Goal: Task Accomplishment & Management: Complete application form

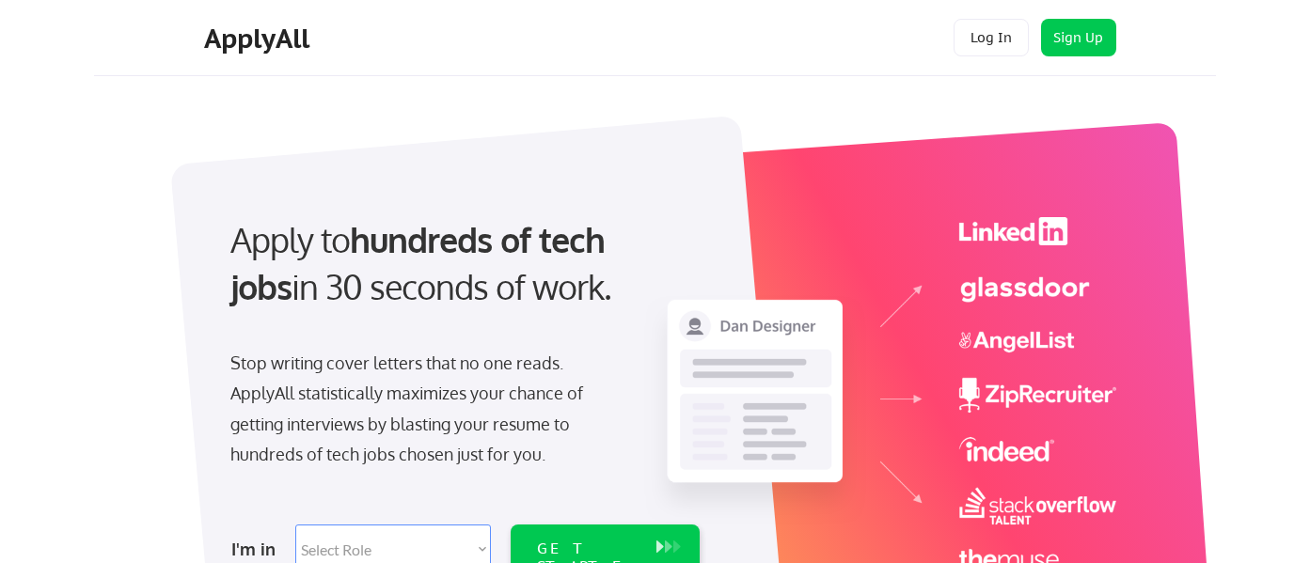
click at [398, 109] on div at bounding box center [663, 395] width 940 height 577
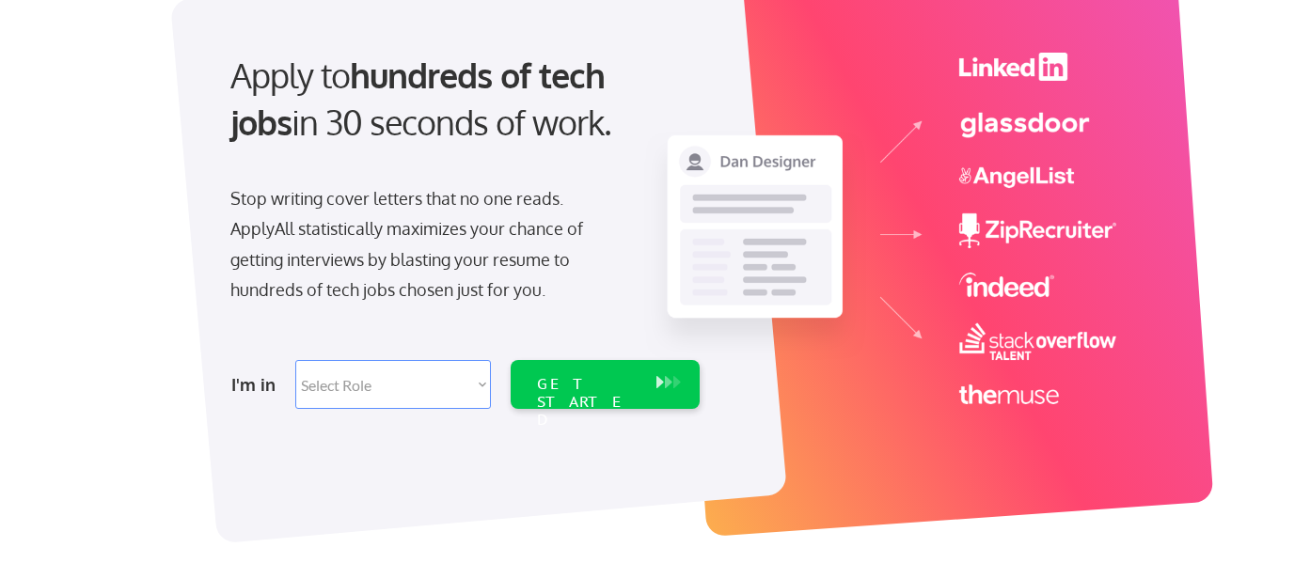
scroll to position [181, 0]
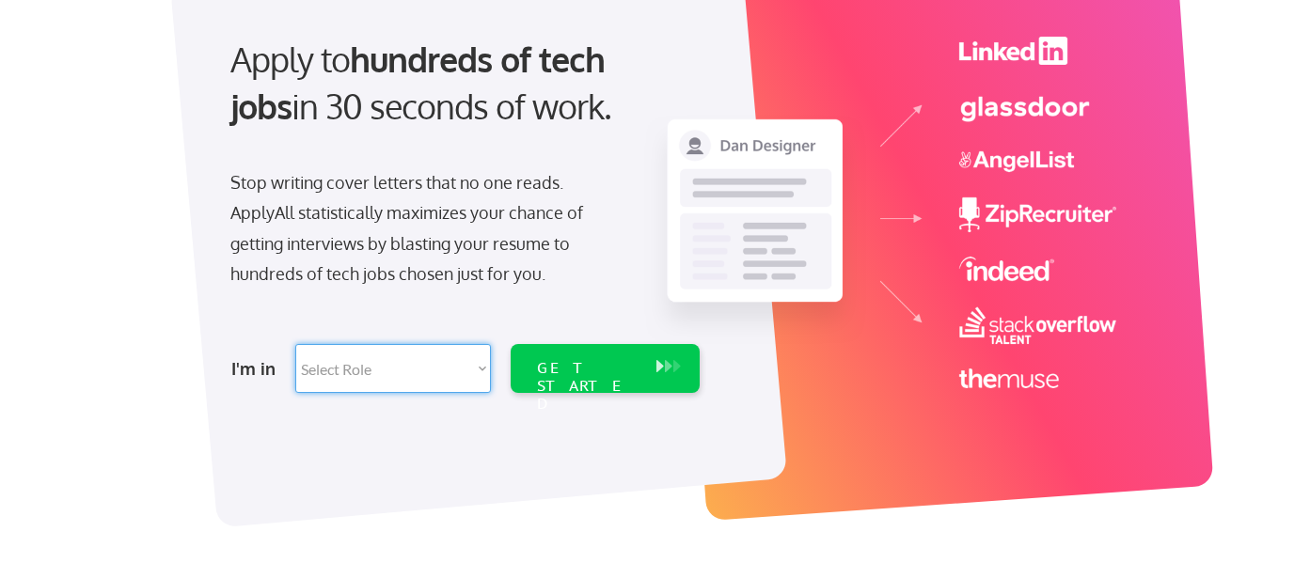
click at [415, 372] on select "Select Role Software Engineering Product Management Customer Success Sales UI/U…" at bounding box center [393, 368] width 196 height 49
select select ""hr_recruiting""
click at [295, 344] on select "Select Role Software Engineering Product Management Customer Success Sales UI/U…" at bounding box center [393, 368] width 196 height 49
select select ""hr_recruiting""
click at [577, 366] on div "GET STARTED" at bounding box center [587, 386] width 101 height 55
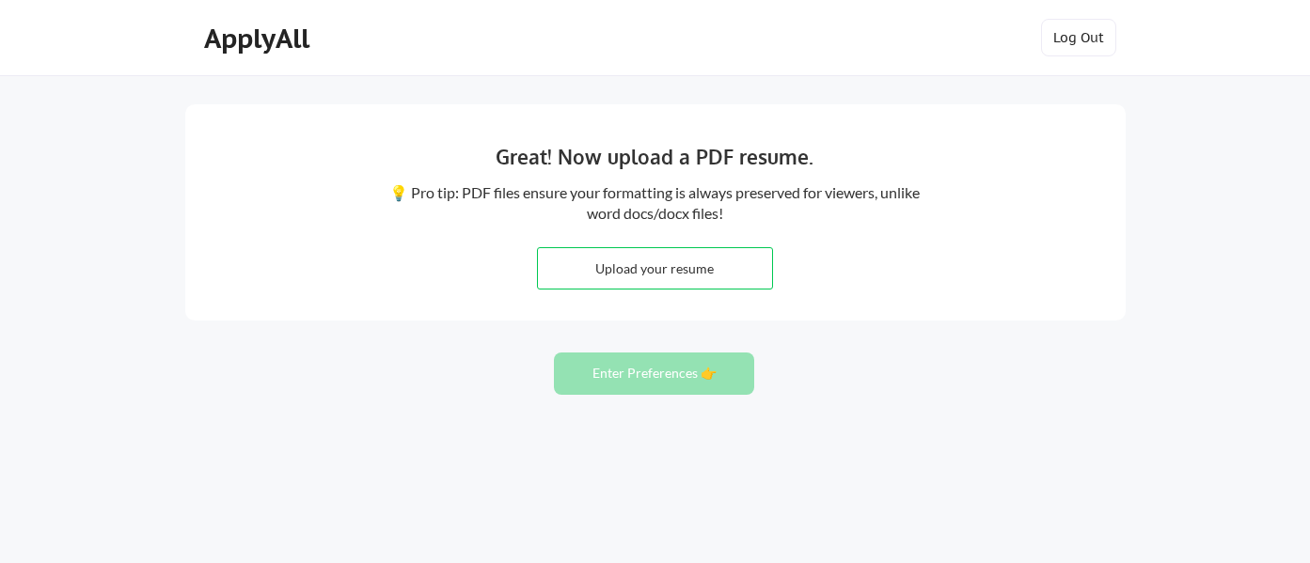
click at [714, 289] on div "Upload your resume" at bounding box center [655, 268] width 236 height 42
click at [737, 251] on input "file" at bounding box center [655, 268] width 234 height 40
type input "C:\fakepath\Resume (3).pdf"
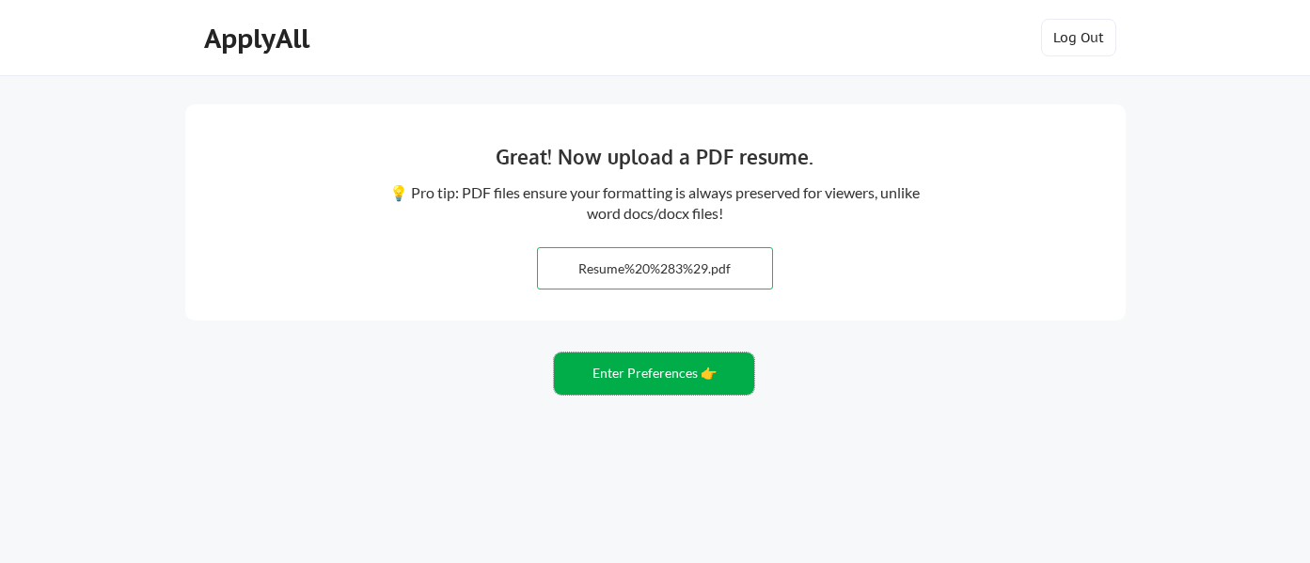
click at [669, 369] on button "Enter Preferences 👉" at bounding box center [654, 374] width 200 height 42
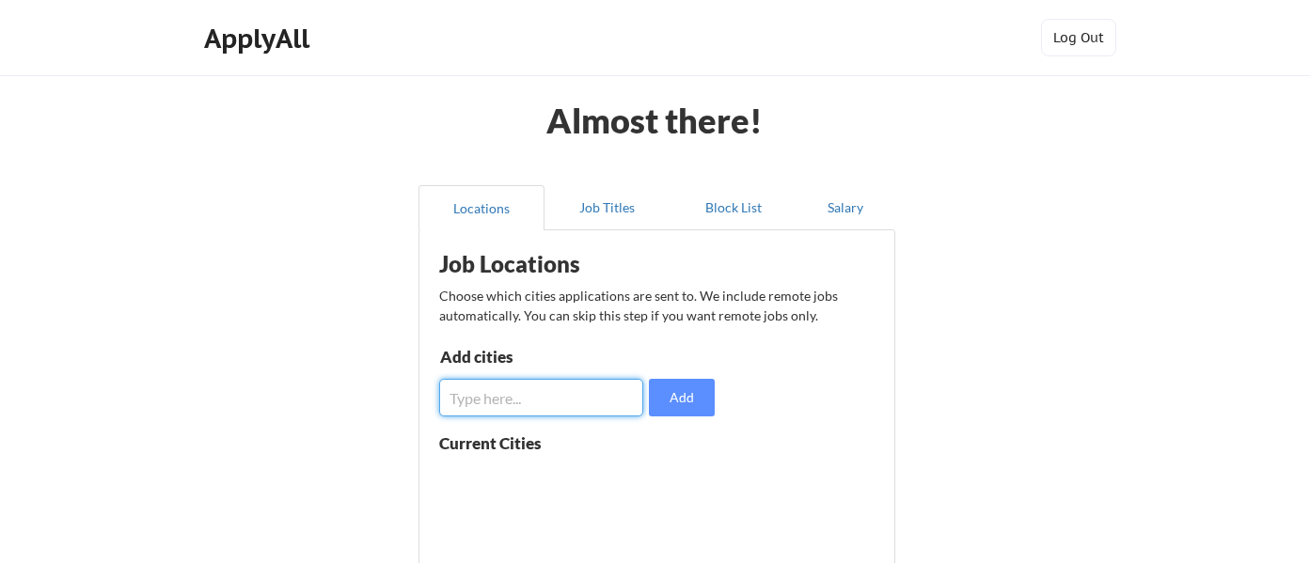
click at [570, 386] on input "input" at bounding box center [541, 398] width 204 height 38
type input "Glendale AZ"
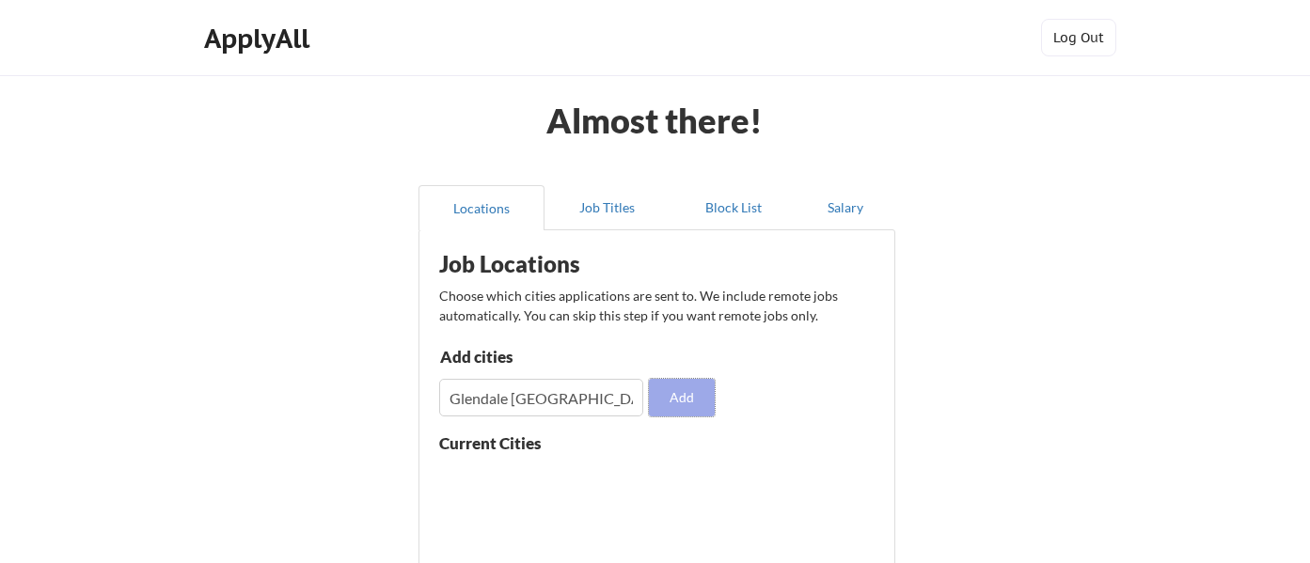
click at [676, 394] on button "Add" at bounding box center [682, 398] width 66 height 38
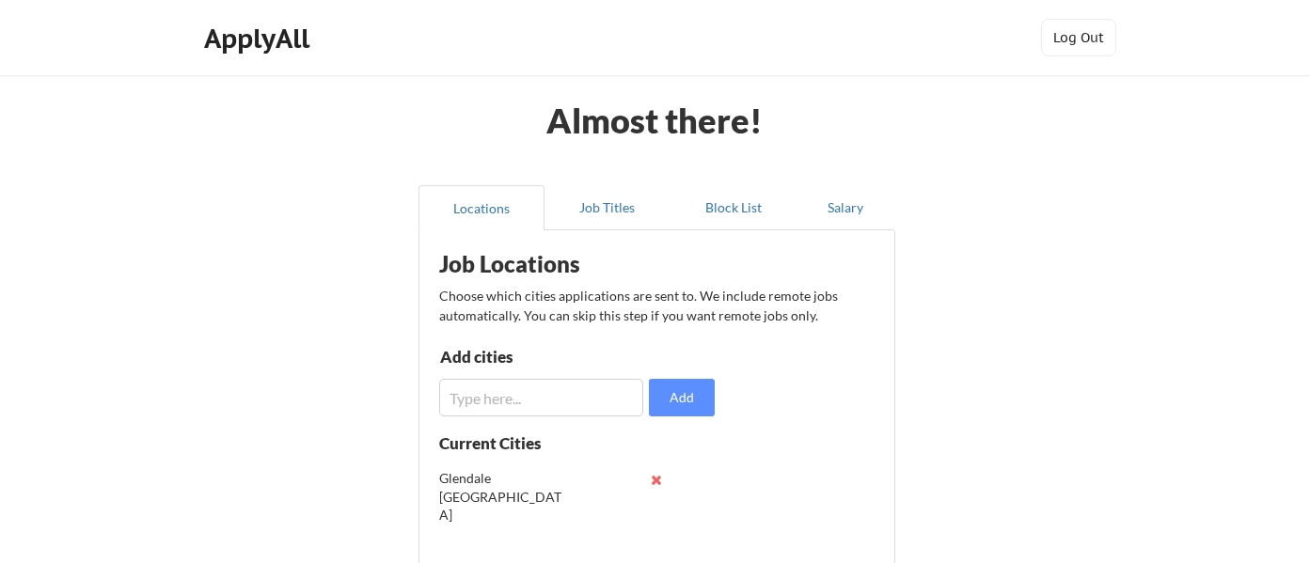
click at [587, 393] on input "input" at bounding box center [541, 398] width 204 height 38
type input "Phoenix AZ"
click at [697, 398] on button "Add" at bounding box center [682, 398] width 66 height 38
click at [597, 406] on input "input" at bounding box center [541, 398] width 204 height 38
type input "Peoria AZ"
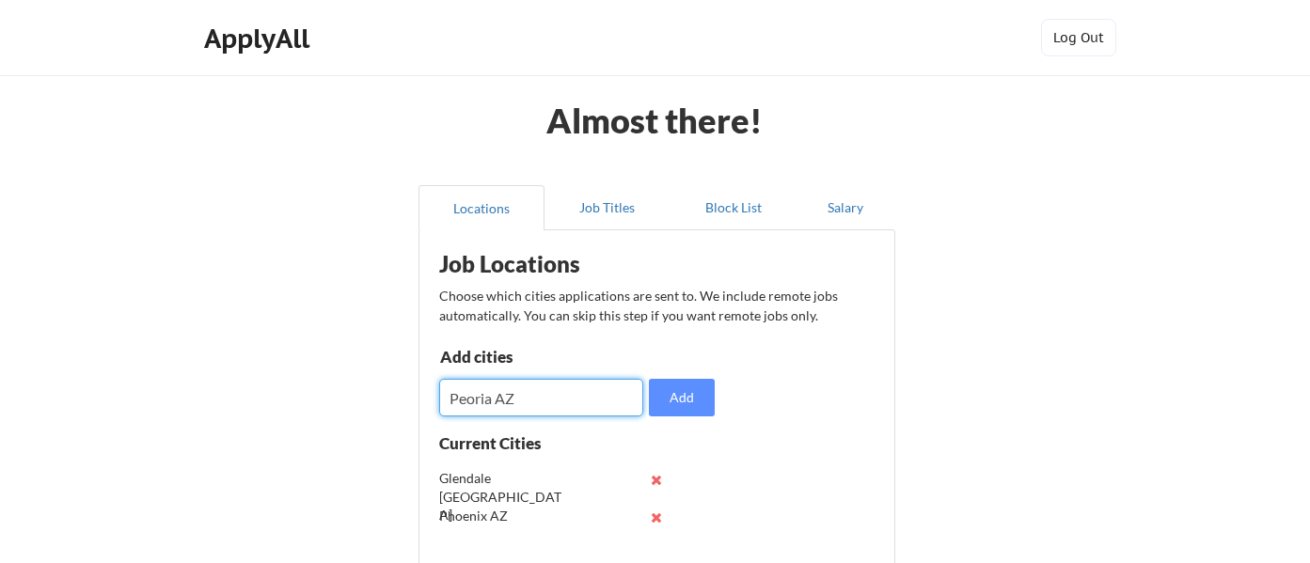
click at [693, 392] on button "Add" at bounding box center [682, 398] width 66 height 38
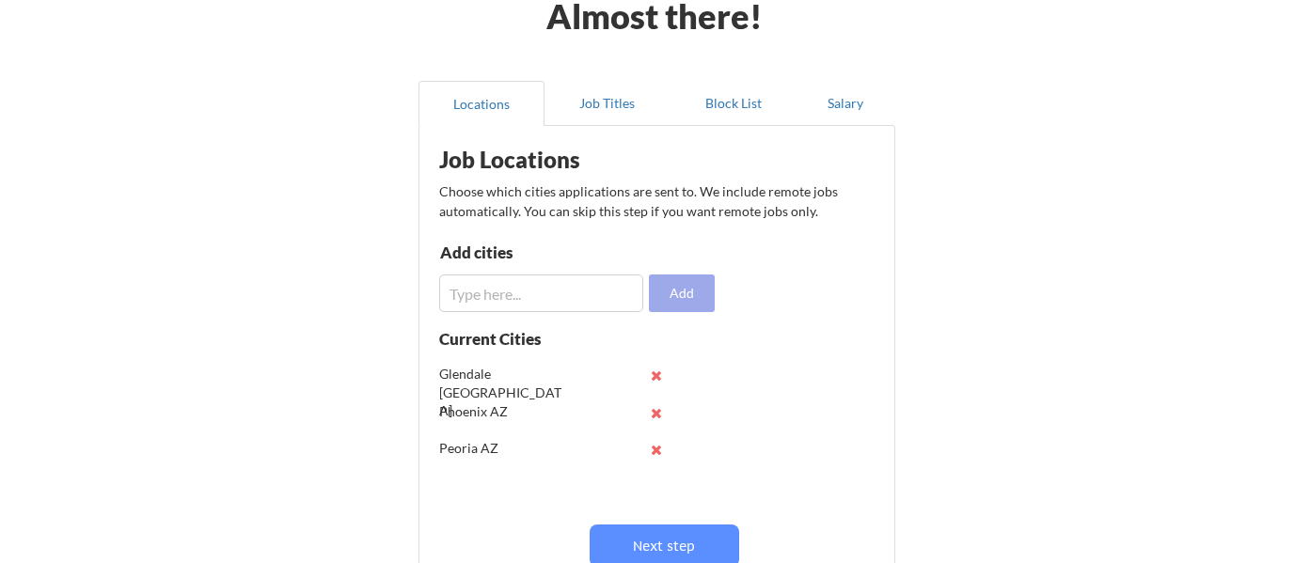
scroll to position [107, 0]
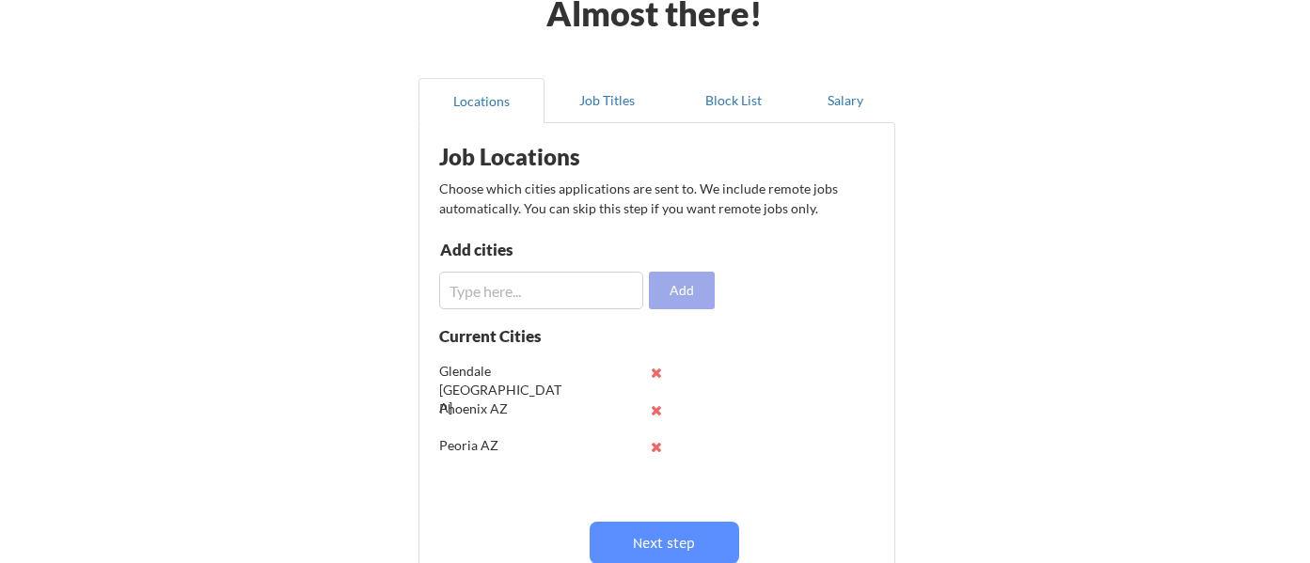
click at [571, 295] on input "input" at bounding box center [541, 291] width 204 height 38
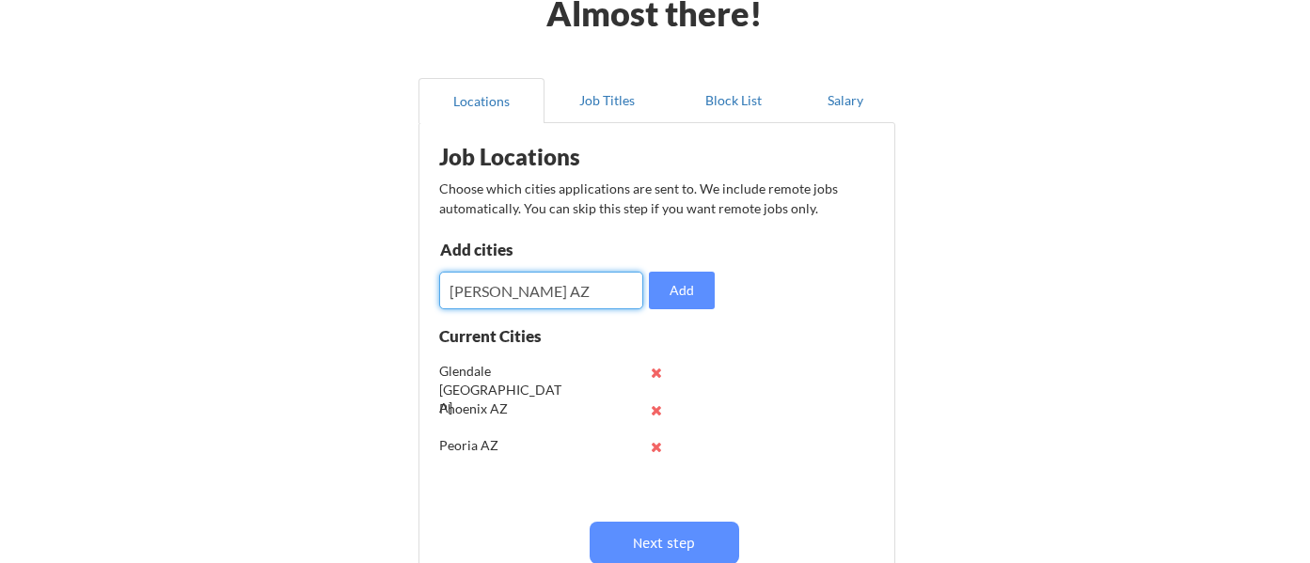
type input "Waddell AZ"
click at [690, 295] on button "Add" at bounding box center [682, 291] width 66 height 38
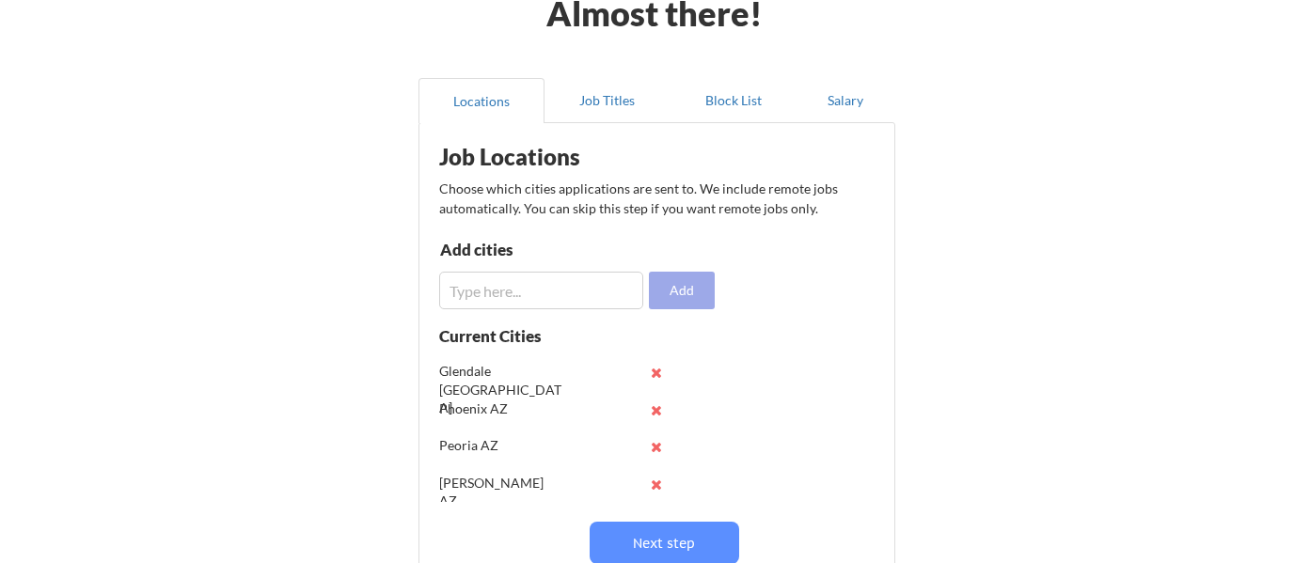
click at [575, 294] on input "input" at bounding box center [541, 291] width 204 height 38
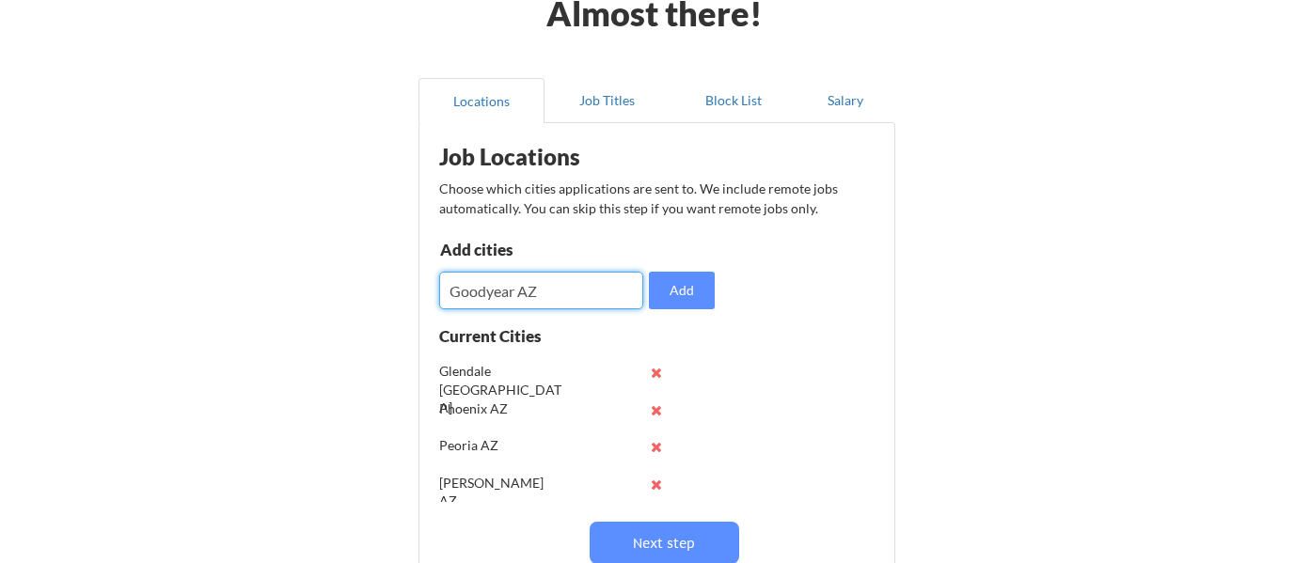
type input "Goodyear AZ"
click at [687, 293] on button "Add" at bounding box center [682, 291] width 66 height 38
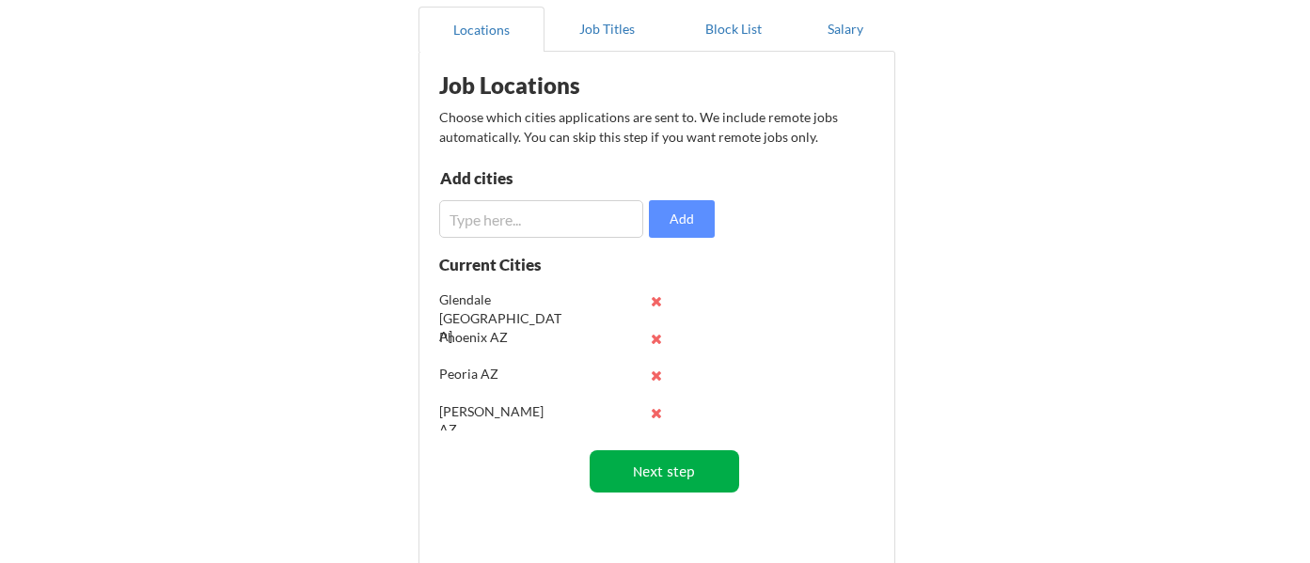
click at [723, 477] on button "Next step" at bounding box center [665, 471] width 150 height 42
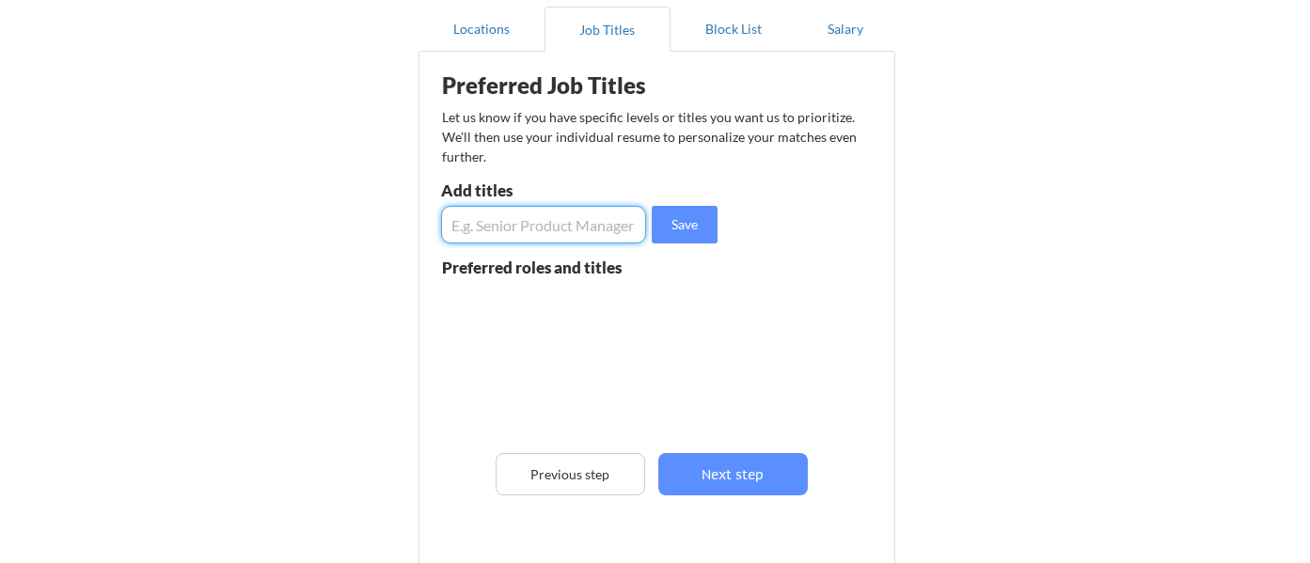
click at [614, 226] on input "input" at bounding box center [543, 225] width 205 height 38
type input "Talent Acquisition Partner"
click at [688, 230] on button "Save" at bounding box center [685, 225] width 66 height 38
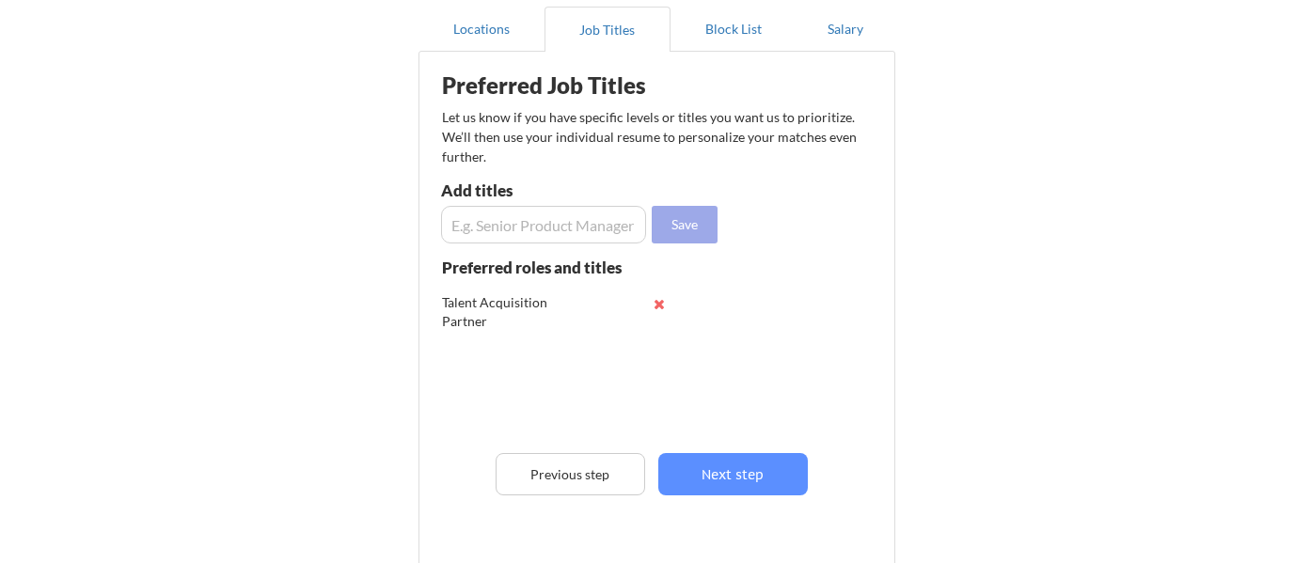
click at [584, 220] on input "input" at bounding box center [543, 225] width 205 height 38
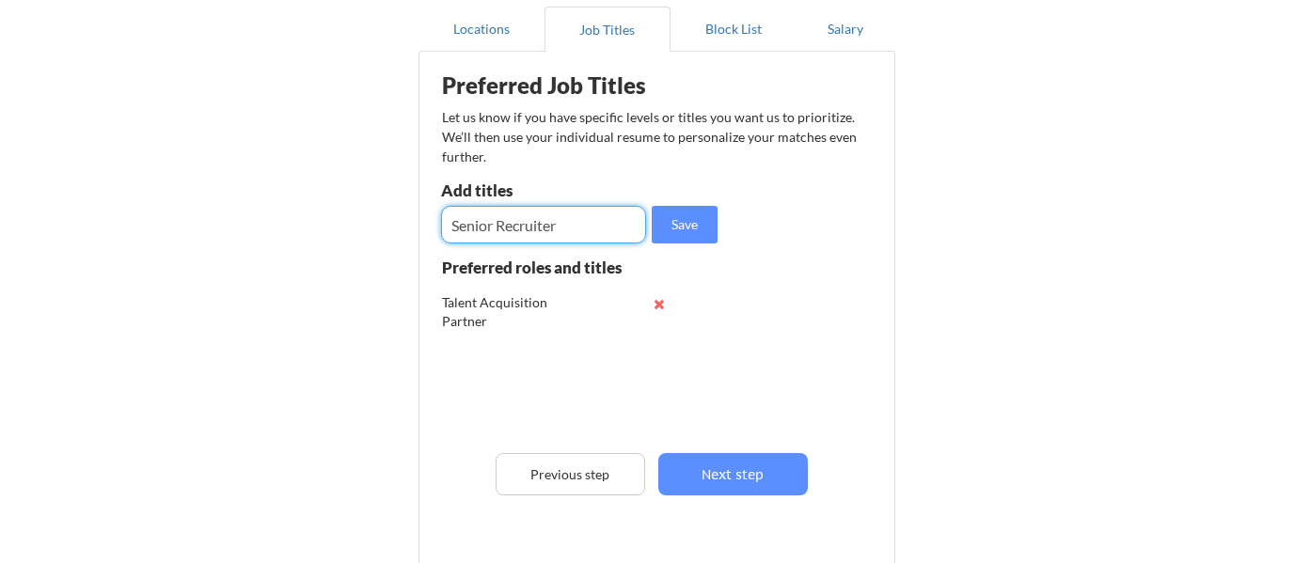
type input "Senior Recruiter"
click at [679, 229] on button "Save" at bounding box center [685, 225] width 66 height 38
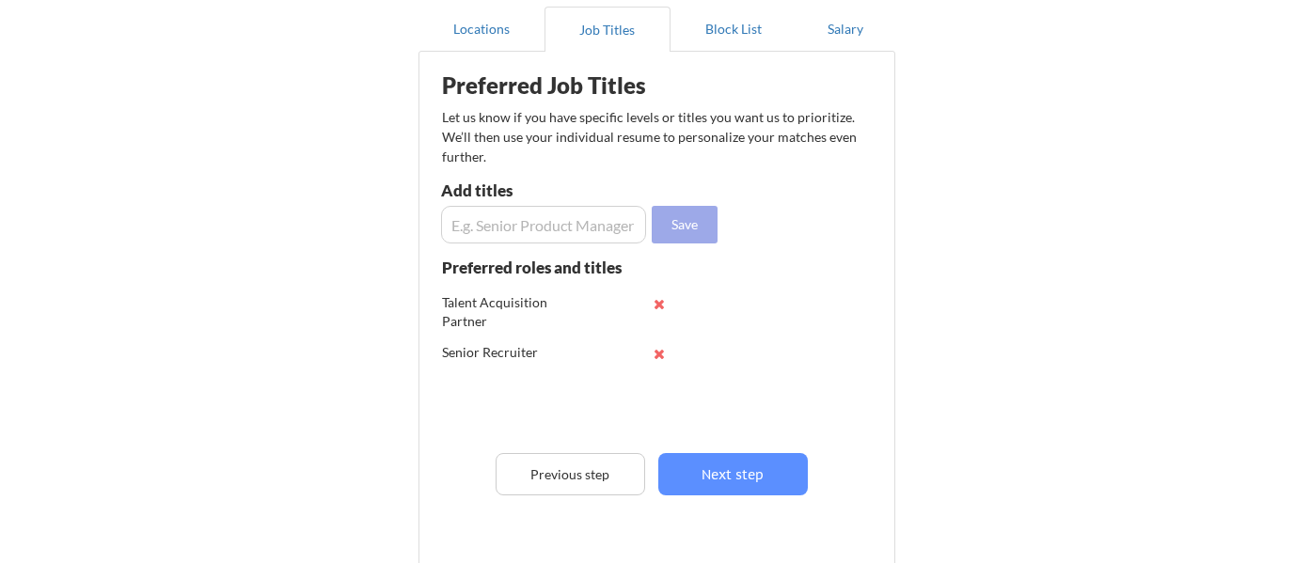
click at [562, 229] on input "input" at bounding box center [543, 225] width 205 height 38
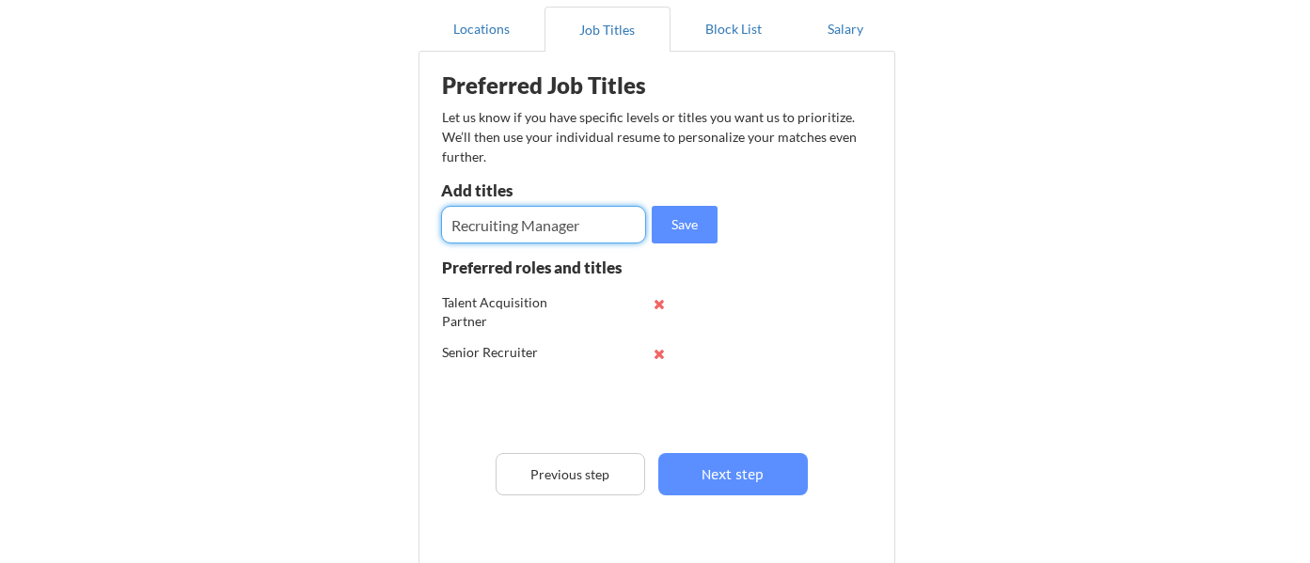
type input "Recruiting Manager"
click at [683, 227] on button "Save" at bounding box center [685, 225] width 66 height 38
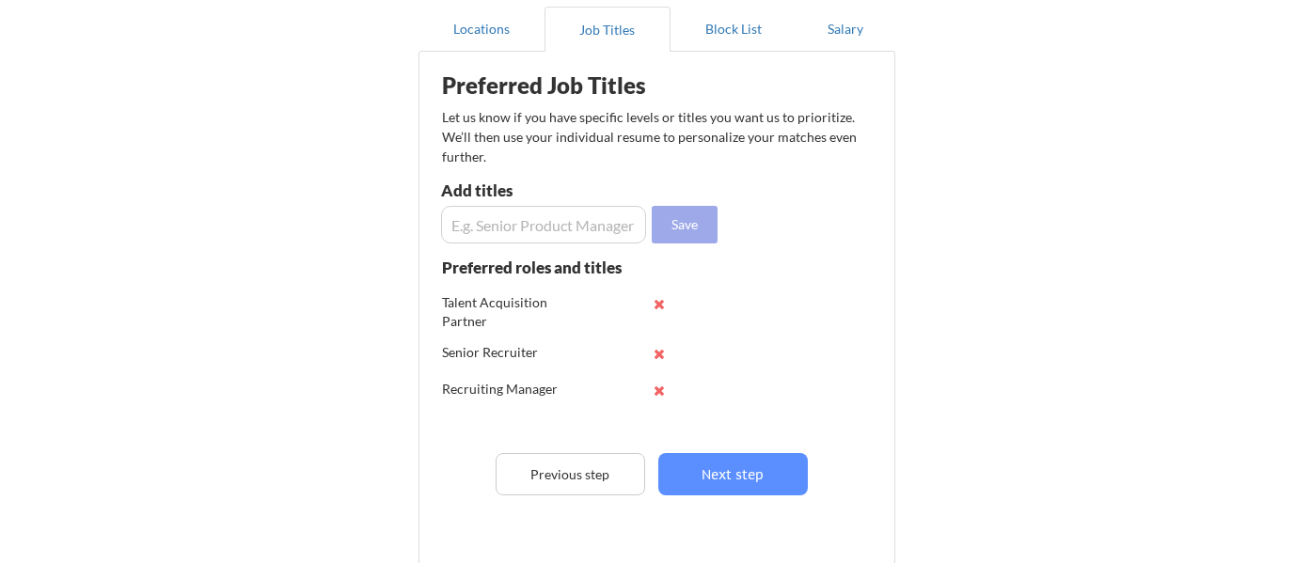
click at [582, 229] on input "input" at bounding box center [543, 225] width 205 height 38
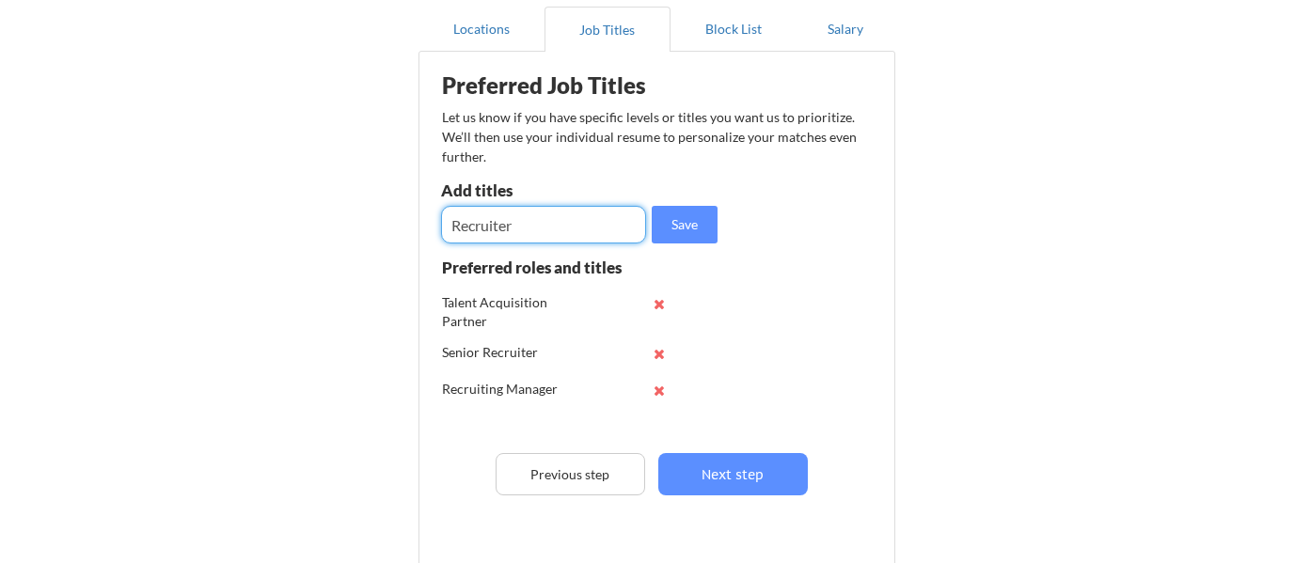
type input "Recruiter"
click at [675, 234] on button "Save" at bounding box center [685, 225] width 66 height 38
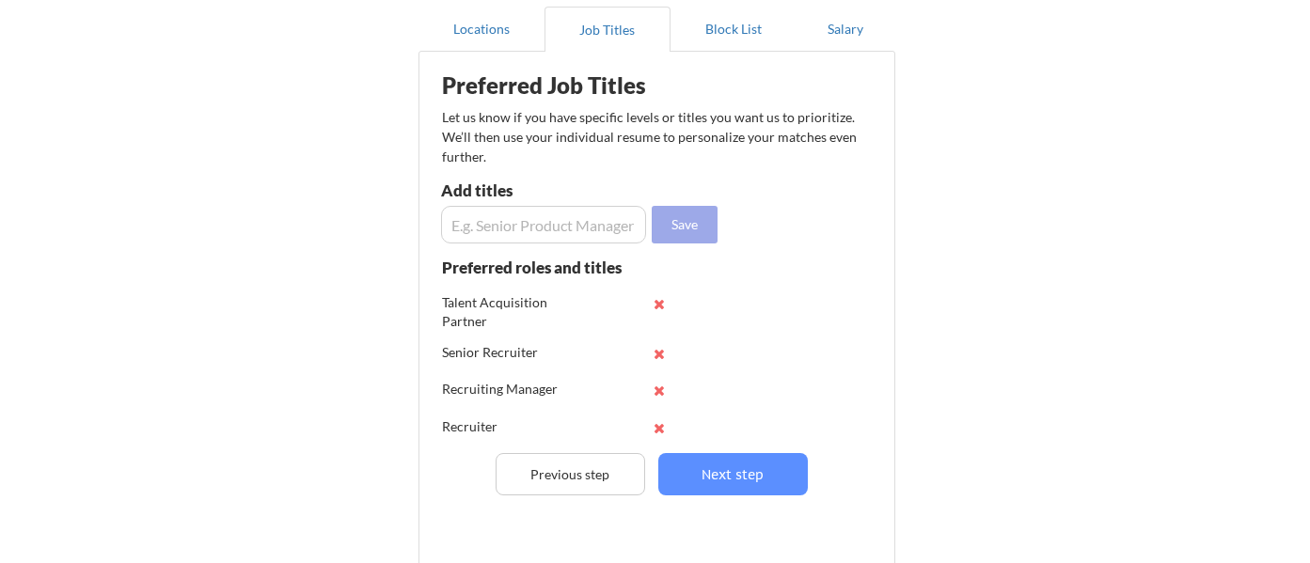
click at [573, 221] on input "input" at bounding box center [543, 225] width 205 height 38
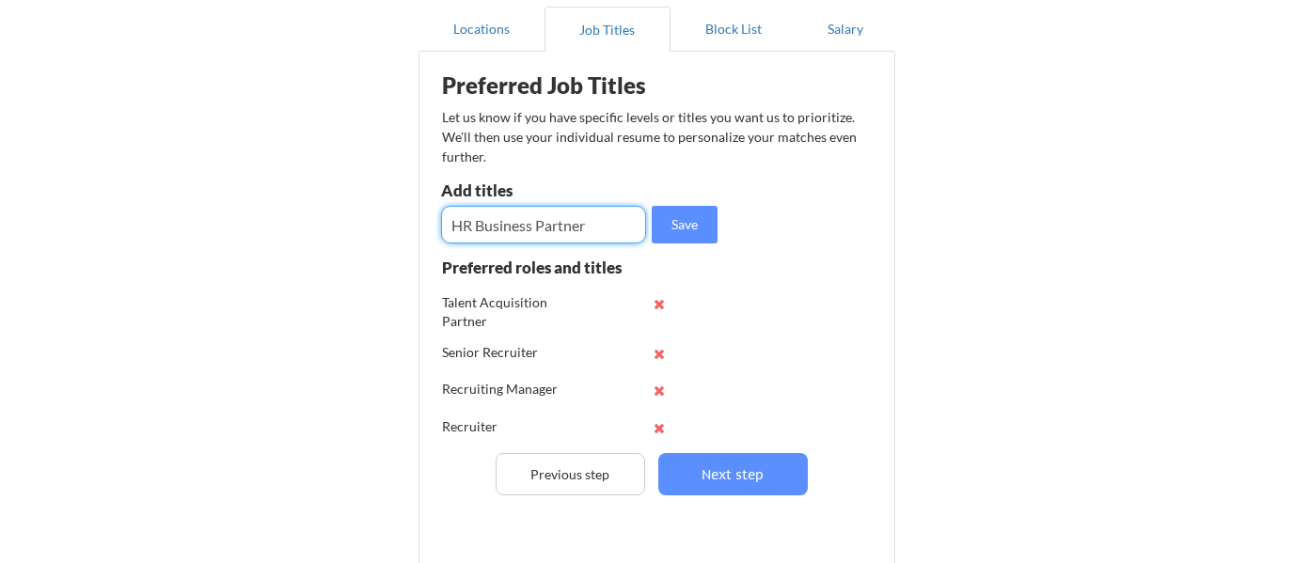
type input "HR Business Partner"
click at [684, 221] on button "Save" at bounding box center [685, 225] width 66 height 38
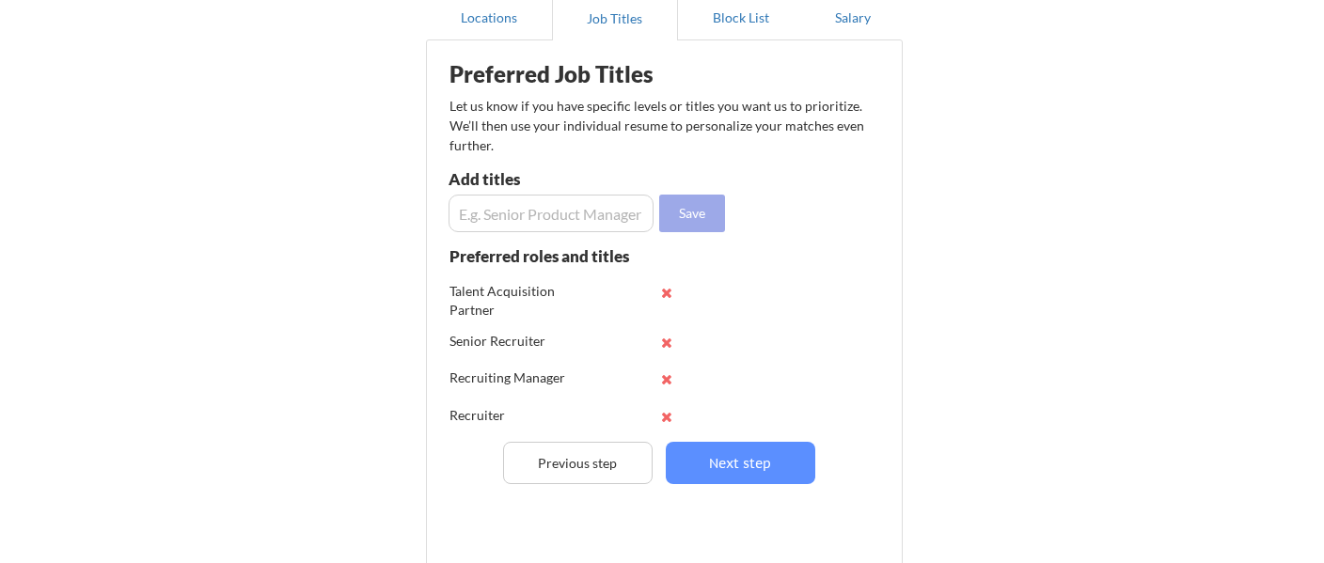
scroll to position [245, 0]
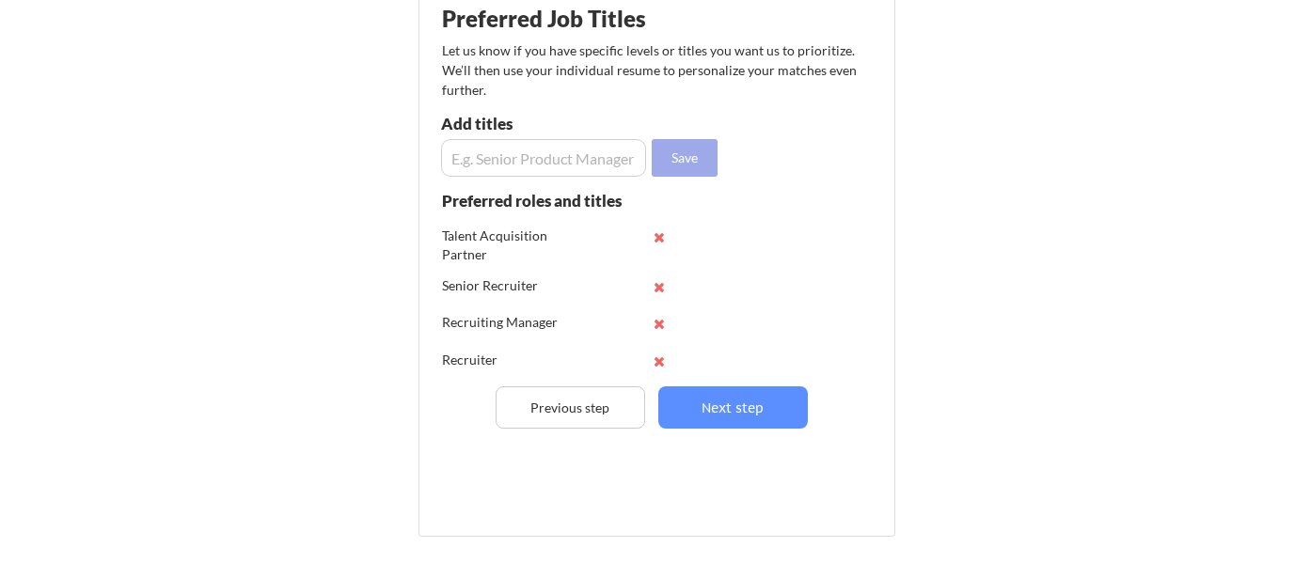
click at [754, 408] on button "Next step" at bounding box center [733, 407] width 150 height 42
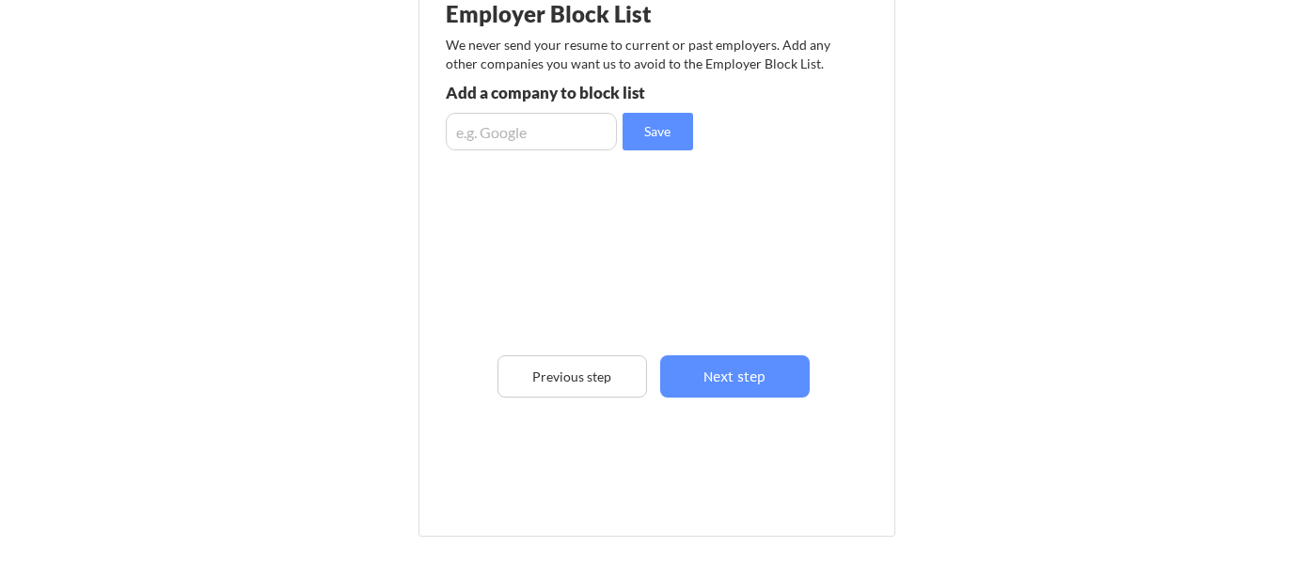
click at [554, 135] on input "input" at bounding box center [531, 132] width 171 height 38
type input "Wells Fargo"
click at [654, 134] on button "Save" at bounding box center [658, 132] width 71 height 38
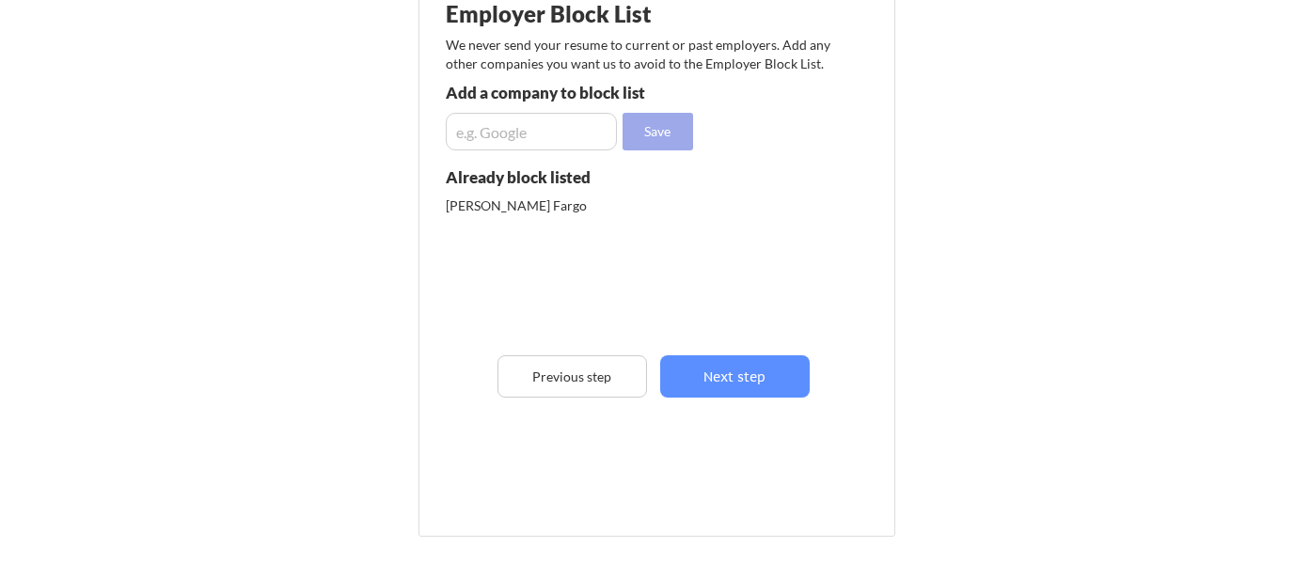
click at [763, 368] on button "Next step" at bounding box center [735, 376] width 150 height 42
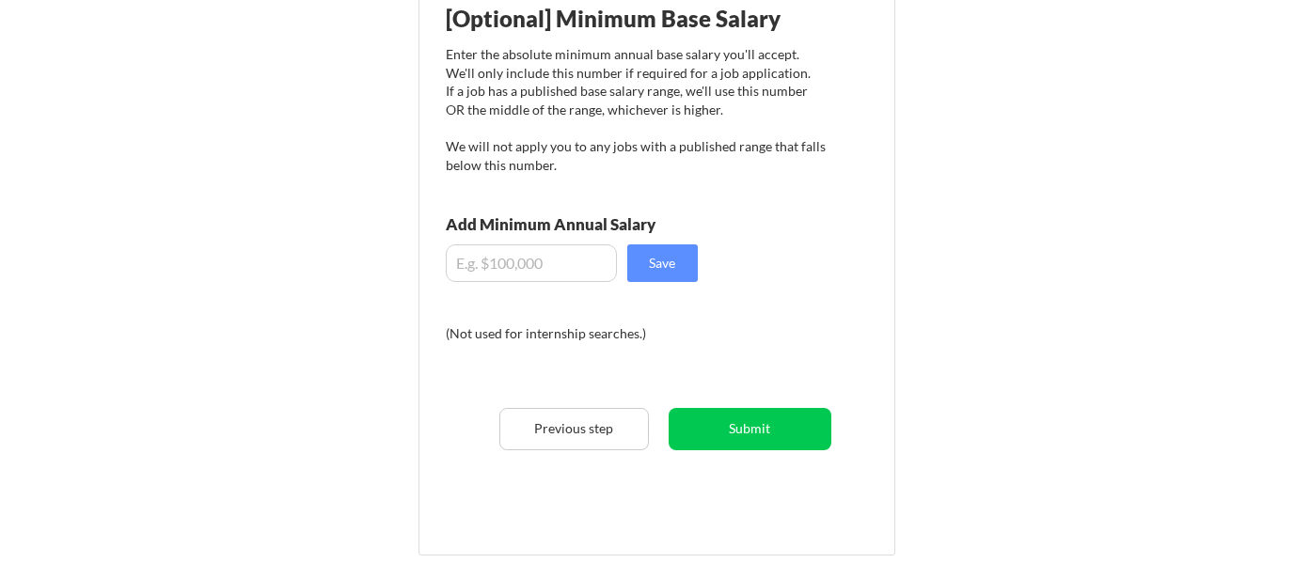
click at [558, 258] on input "input" at bounding box center [531, 263] width 171 height 38
type input "$60,000"
click at [660, 264] on button "Save" at bounding box center [662, 263] width 71 height 38
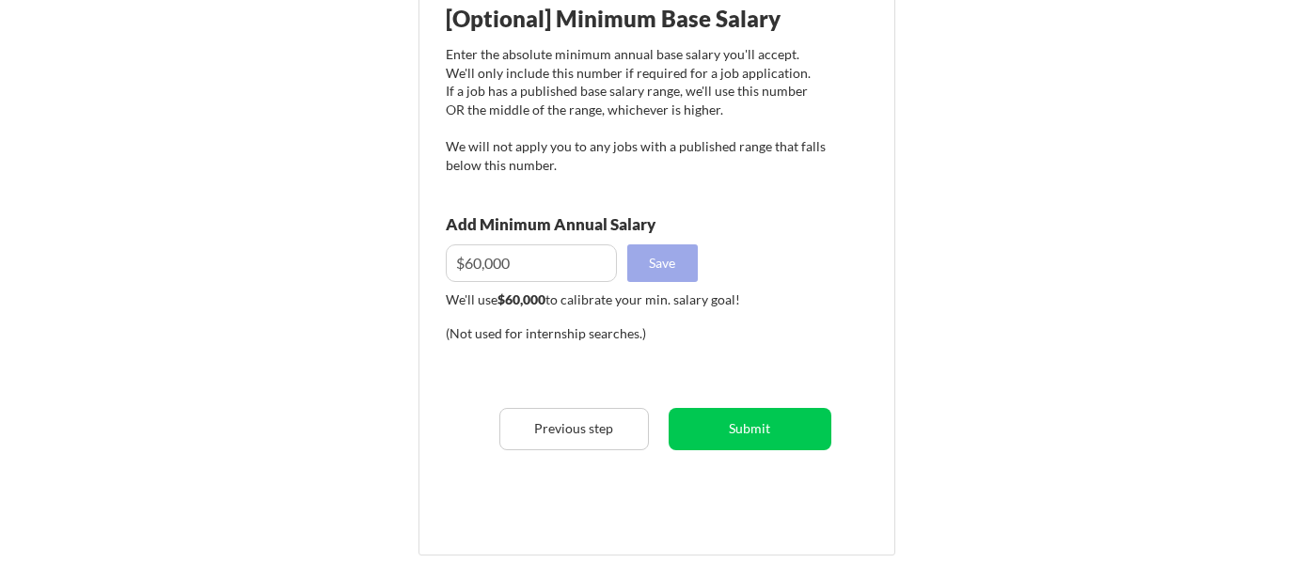
click at [773, 432] on button "Submit" at bounding box center [750, 429] width 163 height 42
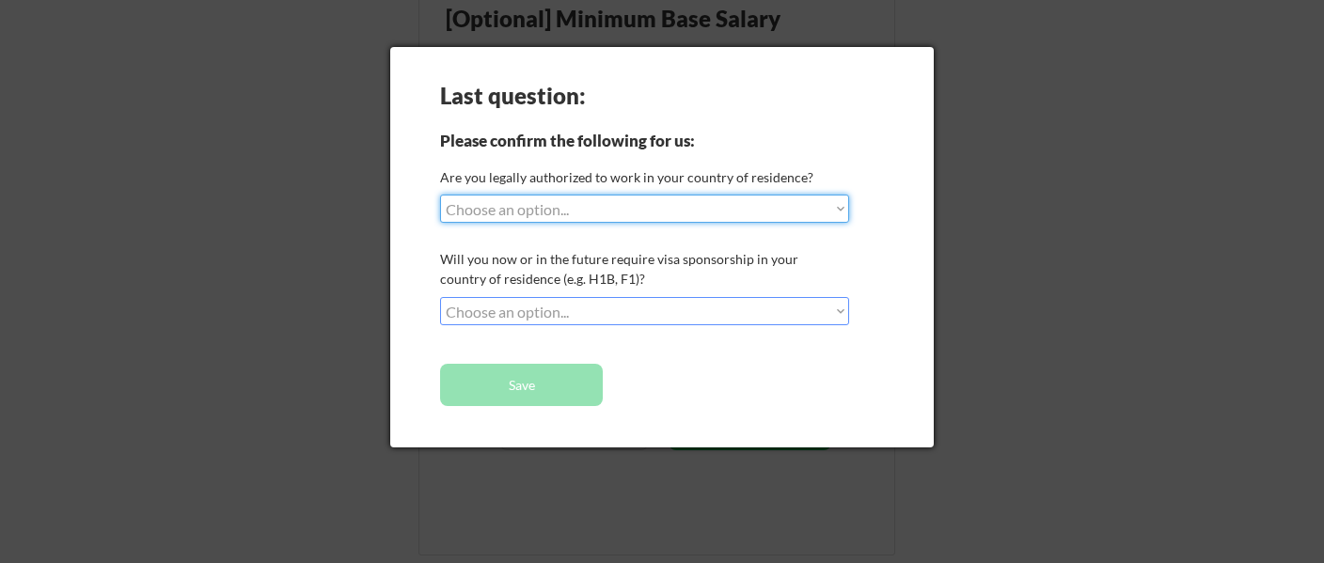
click at [638, 213] on select "Choose an option... Yes, I am a US Citizen Yes, I am a Canadian Citizen Yes, I …" at bounding box center [644, 209] width 409 height 28
select select ""yes__i_am_a_us_citizen""
click at [440, 195] on select "Choose an option... Yes, I am a US Citizen Yes, I am a Canadian Citizen Yes, I …" at bounding box center [644, 209] width 409 height 28
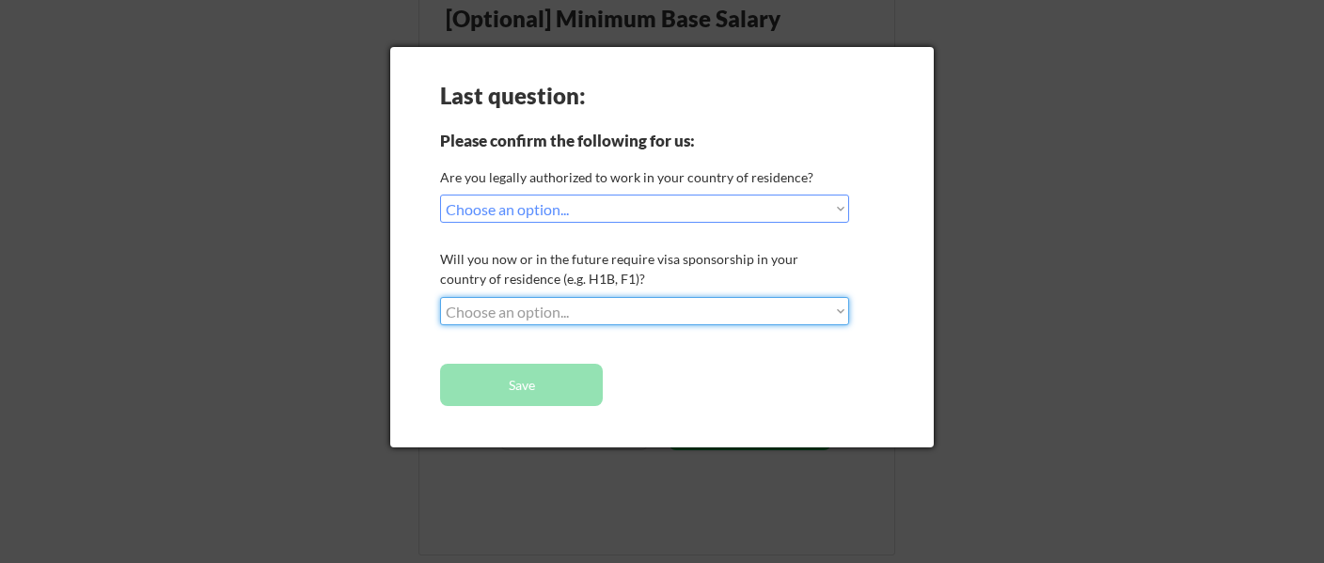
click at [630, 303] on select "Choose an option... No, I will not need sponsorship Yes, I will need sponsorship" at bounding box center [644, 311] width 409 height 28
select select ""no__i_will_not_need_sponsorship""
click at [440, 297] on select "Choose an option... No, I will not need sponsorship Yes, I will need sponsorship" at bounding box center [644, 311] width 409 height 28
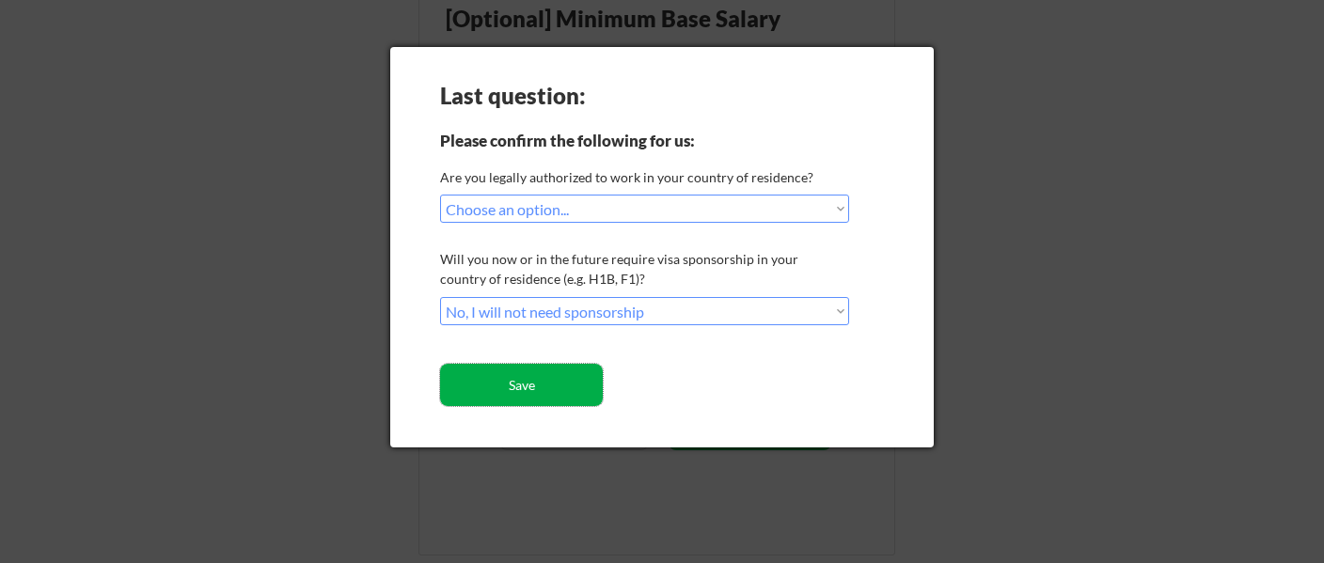
click at [543, 397] on button "Save" at bounding box center [521, 385] width 163 height 42
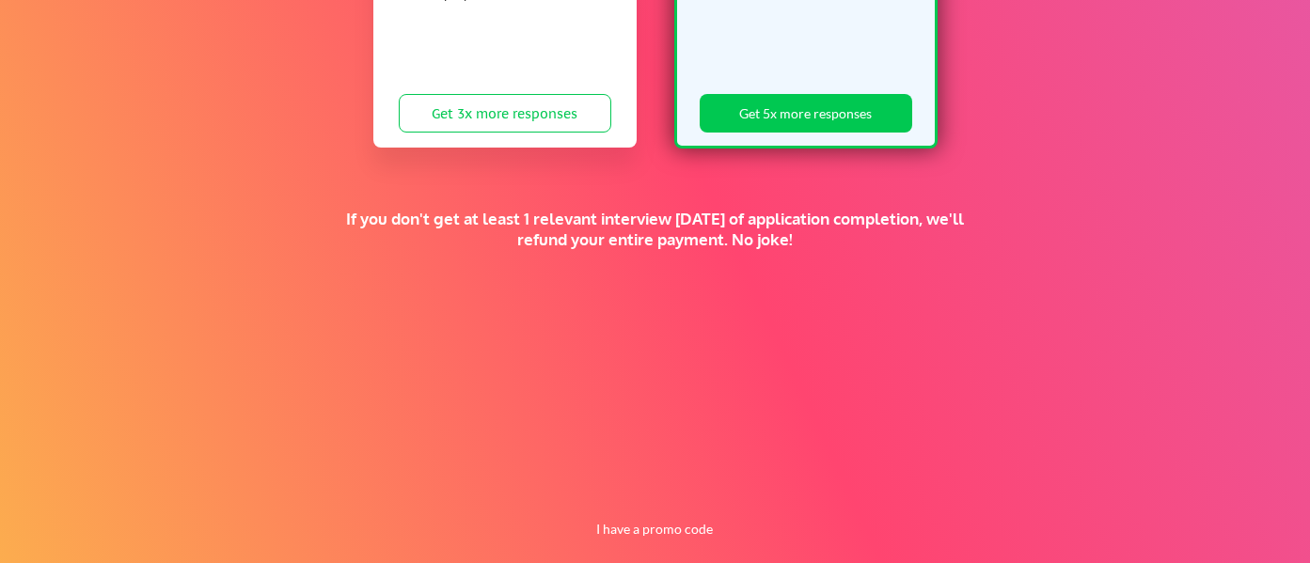
scroll to position [540, 0]
